Goal: Information Seeking & Learning: Find specific fact

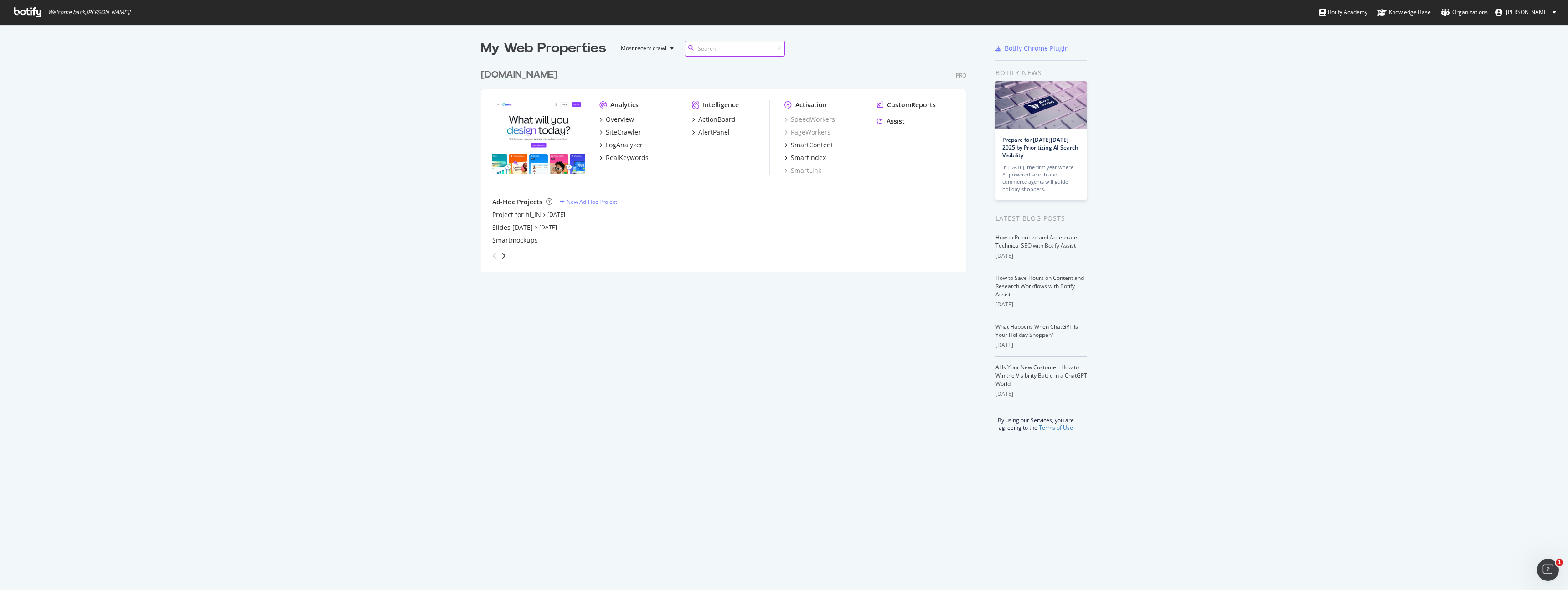
scroll to position [214, 492]
click at [898, 118] on div "Assist" at bounding box center [895, 121] width 18 height 9
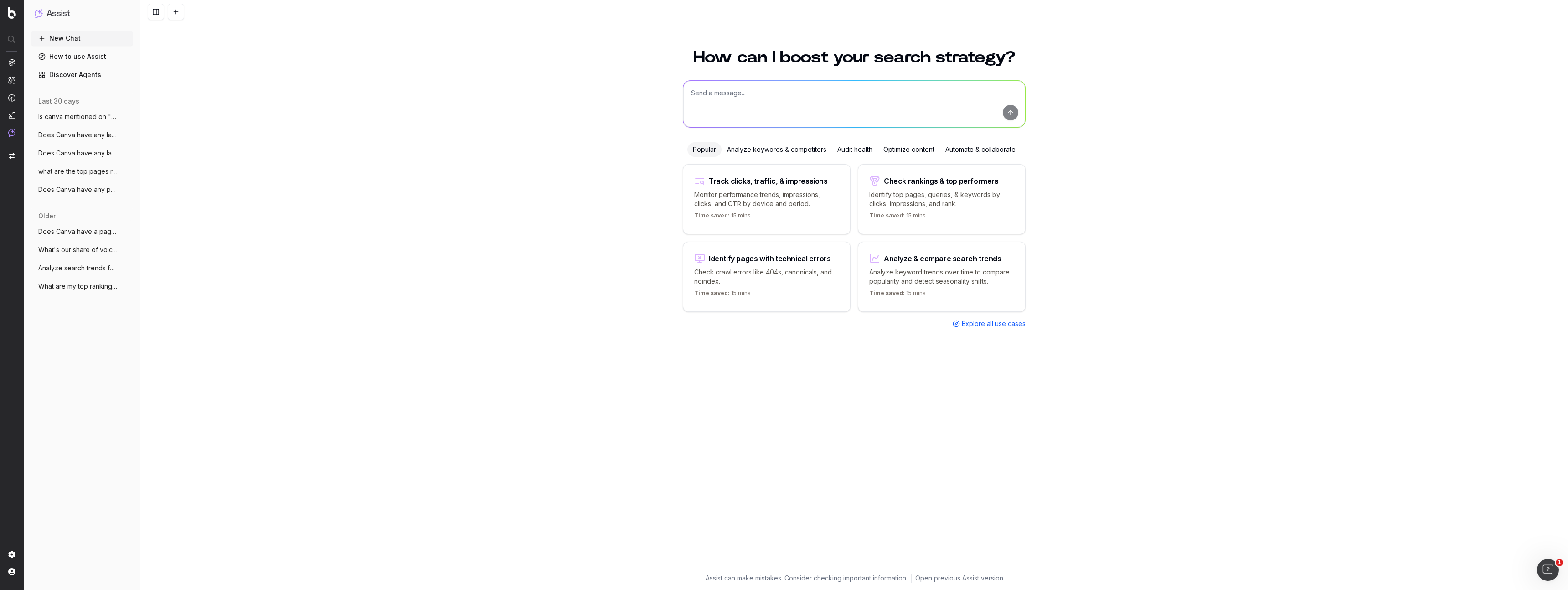
click at [809, 148] on div "Analyze keywords & competitors" at bounding box center [776, 149] width 110 height 14
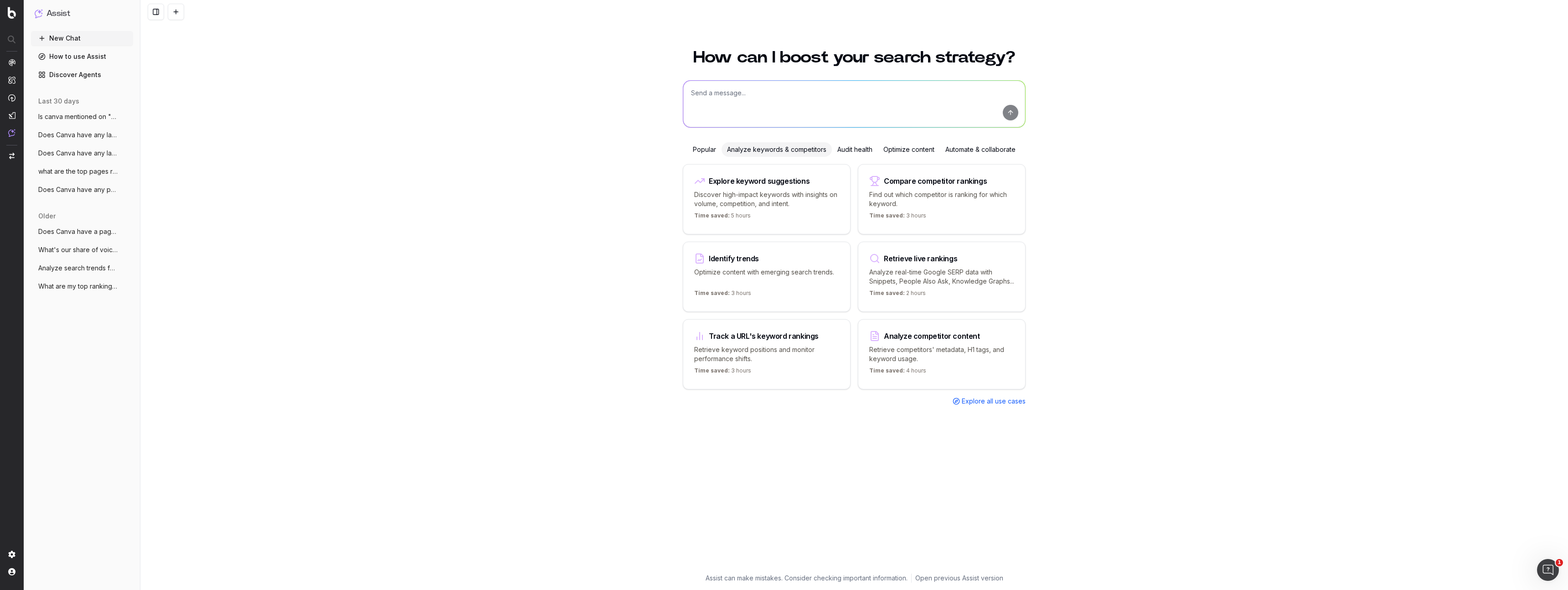
click at [811, 106] on textarea at bounding box center [854, 104] width 342 height 46
click at [766, 90] on textarea "what is the head term of Statista.com" at bounding box center [854, 104] width 342 height 46
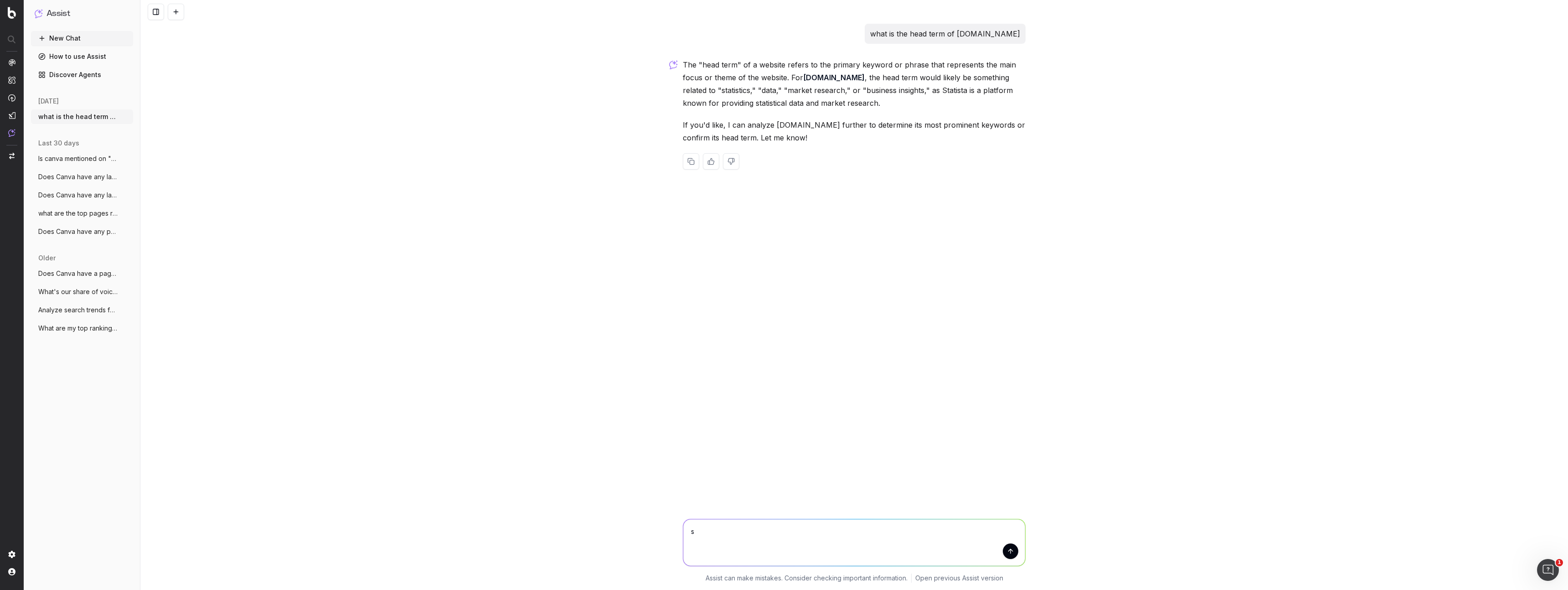
click at [855, 526] on textarea "s" at bounding box center [854, 543] width 342 height 46
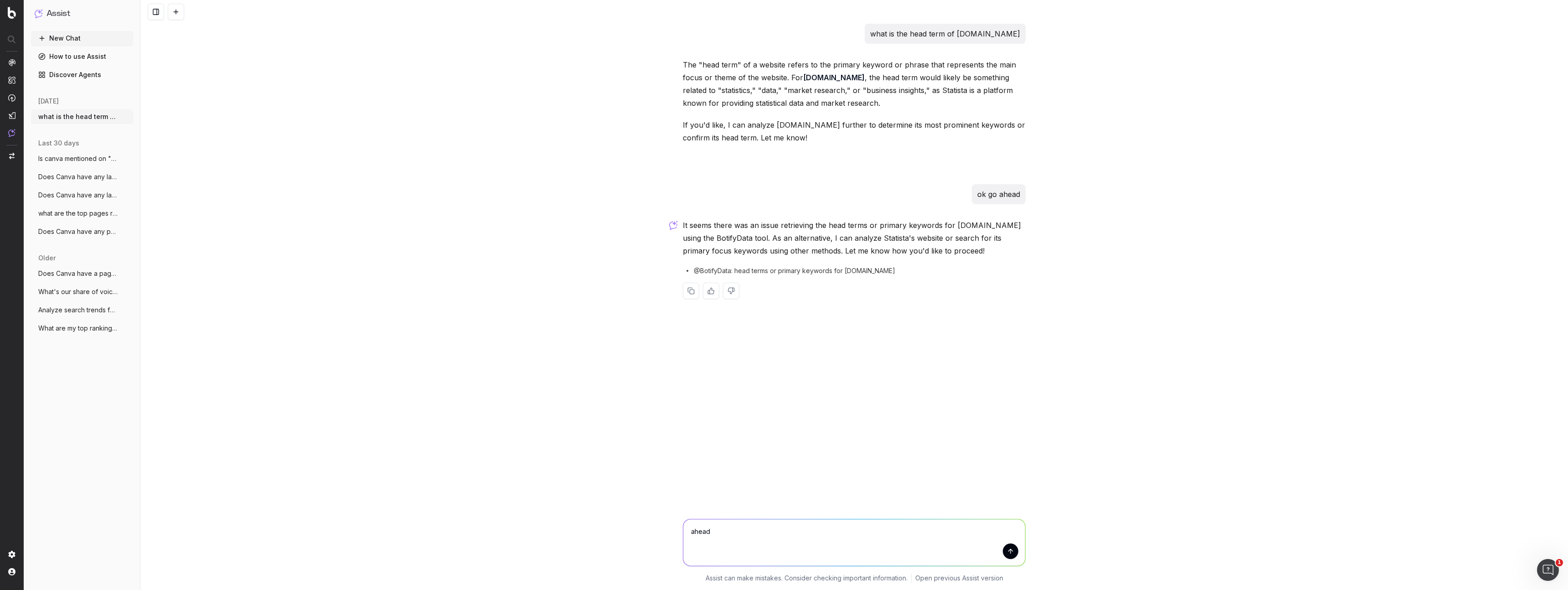
click at [849, 545] on textarea "ahead" at bounding box center [854, 543] width 342 height 46
type textarea "sure"
click at [1010, 550] on button "submit" at bounding box center [1010, 551] width 16 height 16
click at [1006, 329] on p "ahead sure" at bounding box center [1010, 330] width 21 height 25
drag, startPoint x: 992, startPoint y: 538, endPoint x: 995, endPoint y: 524, distance: 14.3
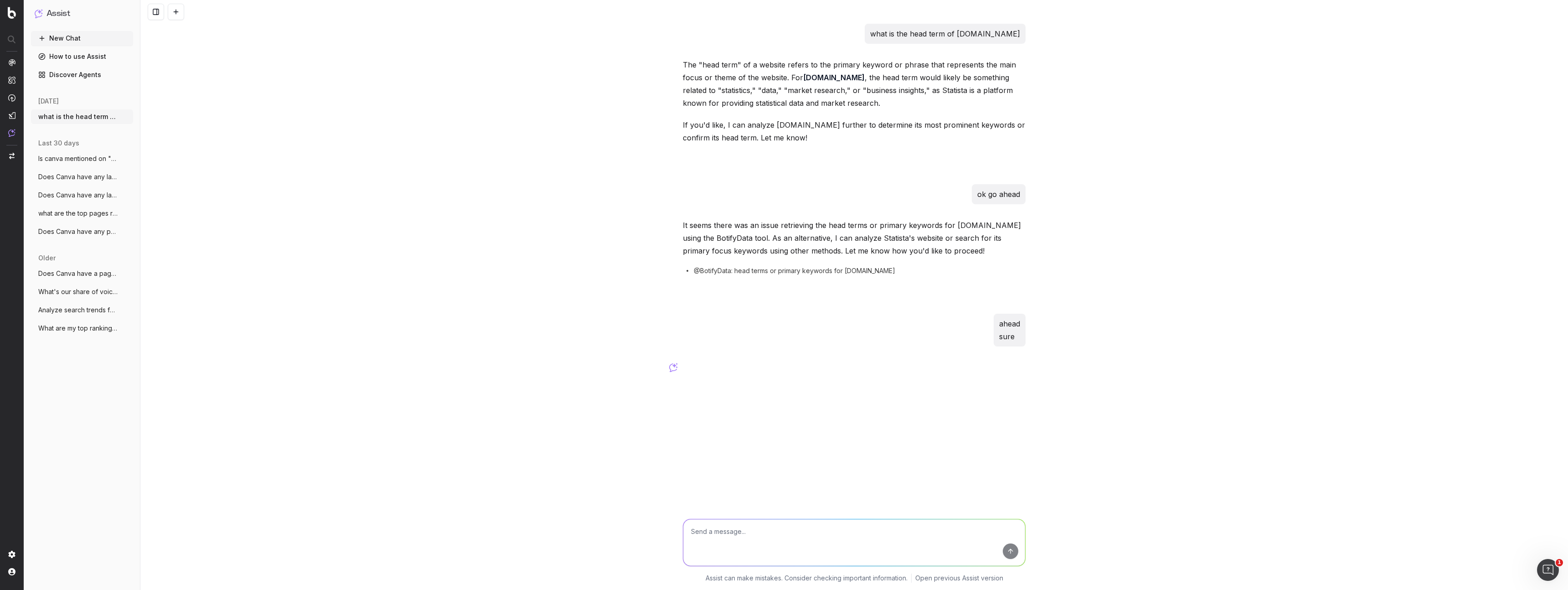
click at [991, 536] on textarea at bounding box center [854, 543] width 342 height 46
type textarea "proceed"
click at [841, 272] on span "@BotifyData: head terms or primary keywords for statista.com" at bounding box center [794, 271] width 201 height 9
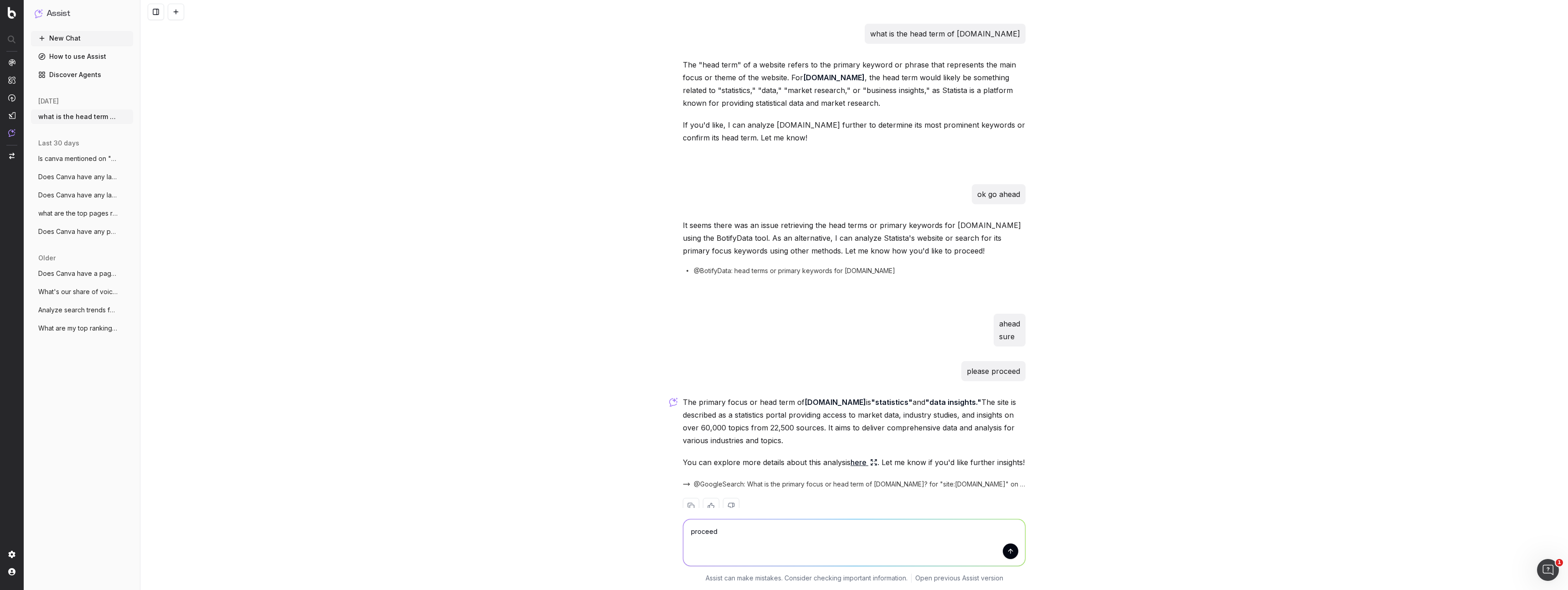
scroll to position [21, 0]
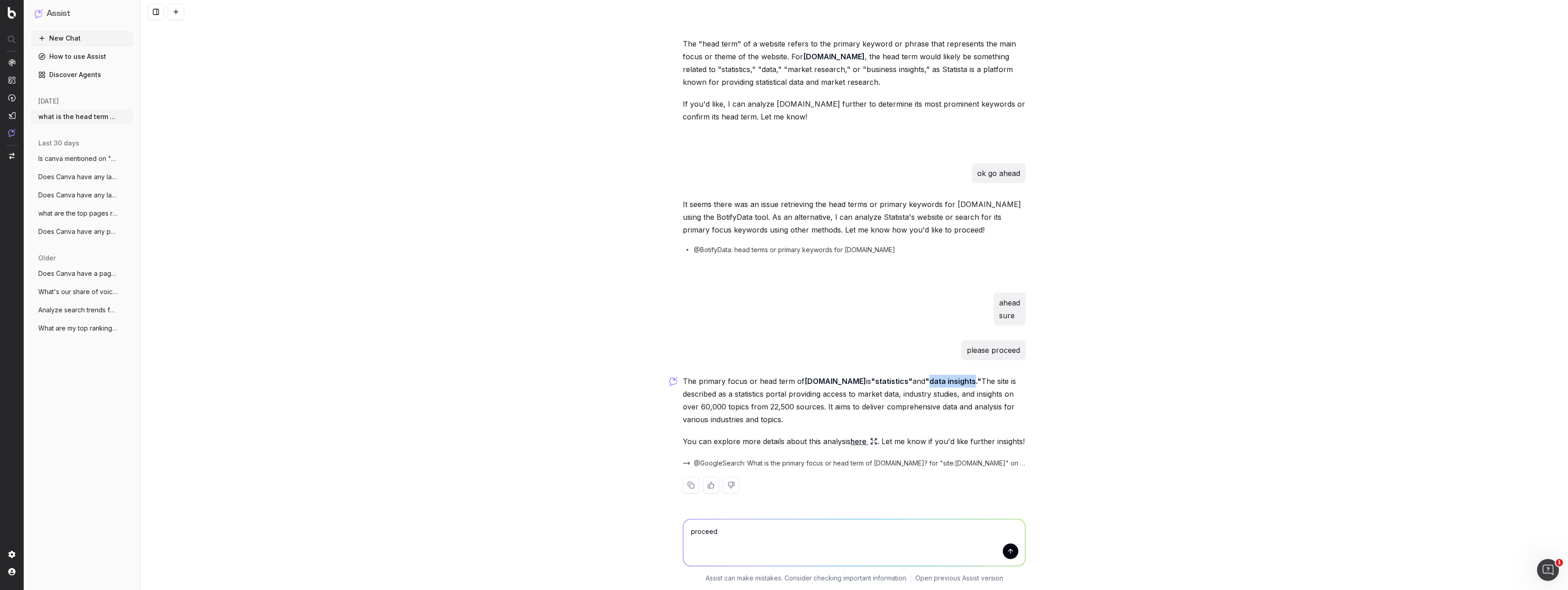
drag, startPoint x: 962, startPoint y: 381, endPoint x: 919, endPoint y: 380, distance: 43.0
click at [925, 380] on strong ""data insights."" at bounding box center [953, 381] width 56 height 9
copy strong "data insights"
